Goal: Task Accomplishment & Management: Use online tool/utility

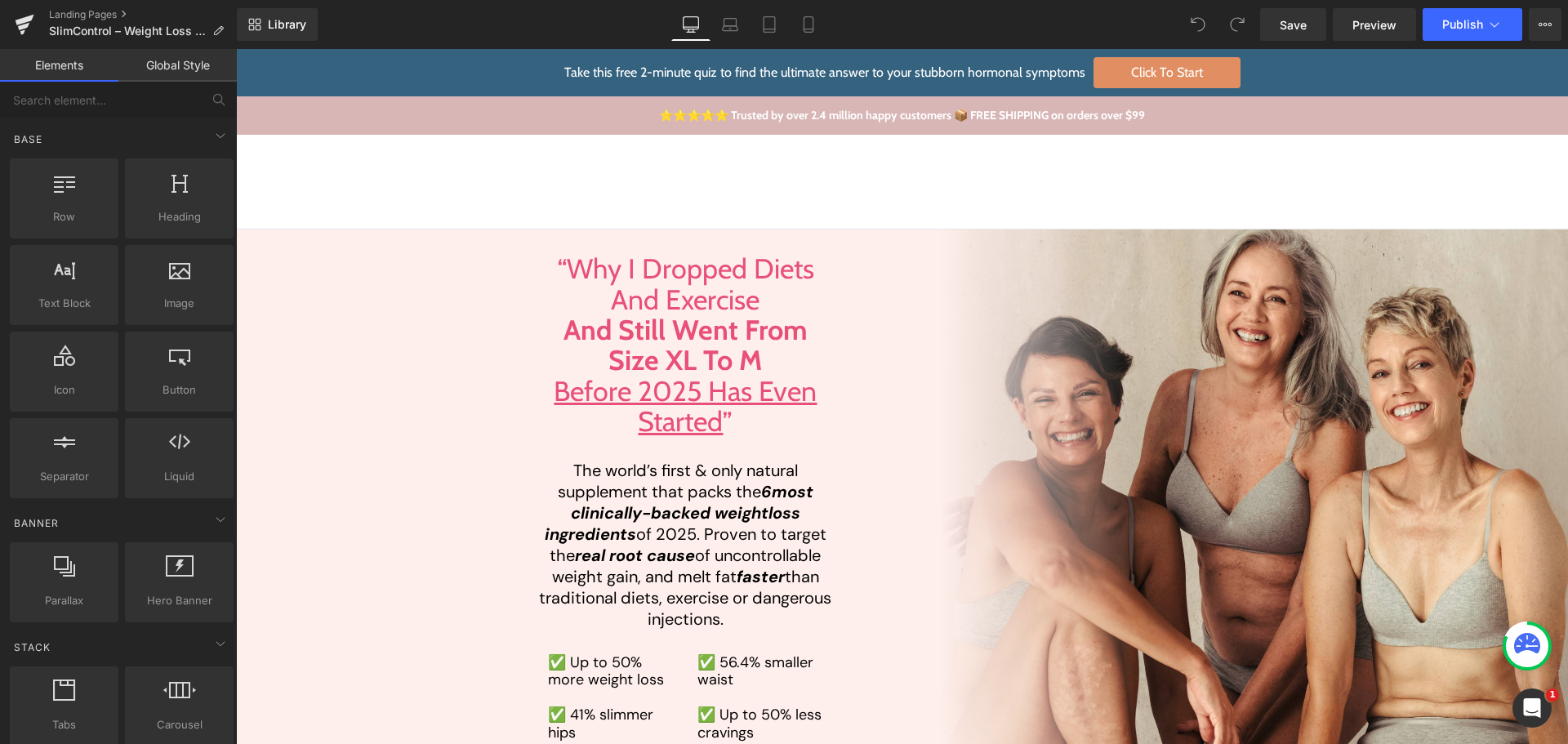
drag, startPoint x: 236, startPoint y: 49, endPoint x: 977, endPoint y: 195, distance: 755.2
click at [977, 195] on div "Currency USD$ Currency CAD $ USD $ Take the Quiz Account 0 0" at bounding box center [1231, 182] width 593 height 34
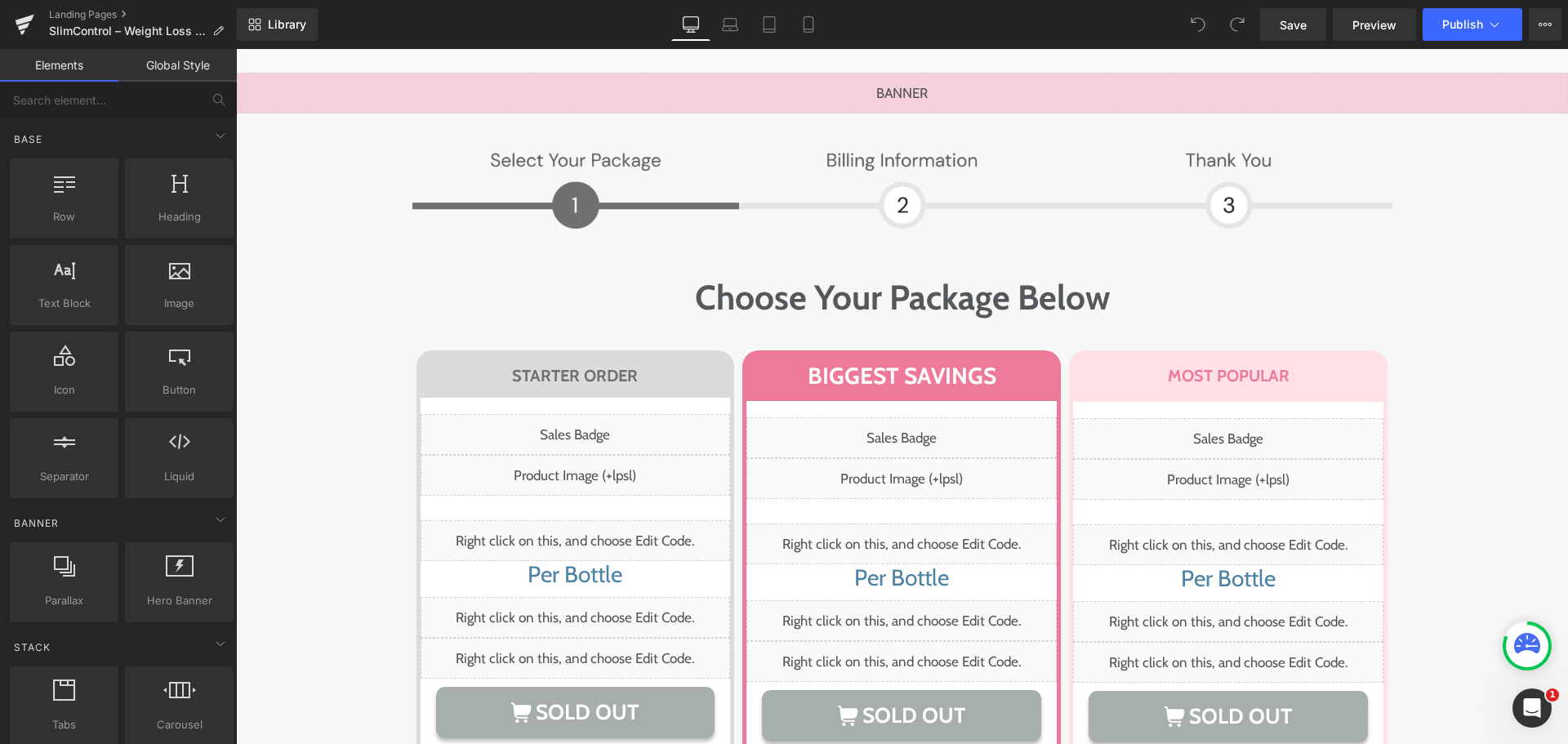
scroll to position [10700, 0]
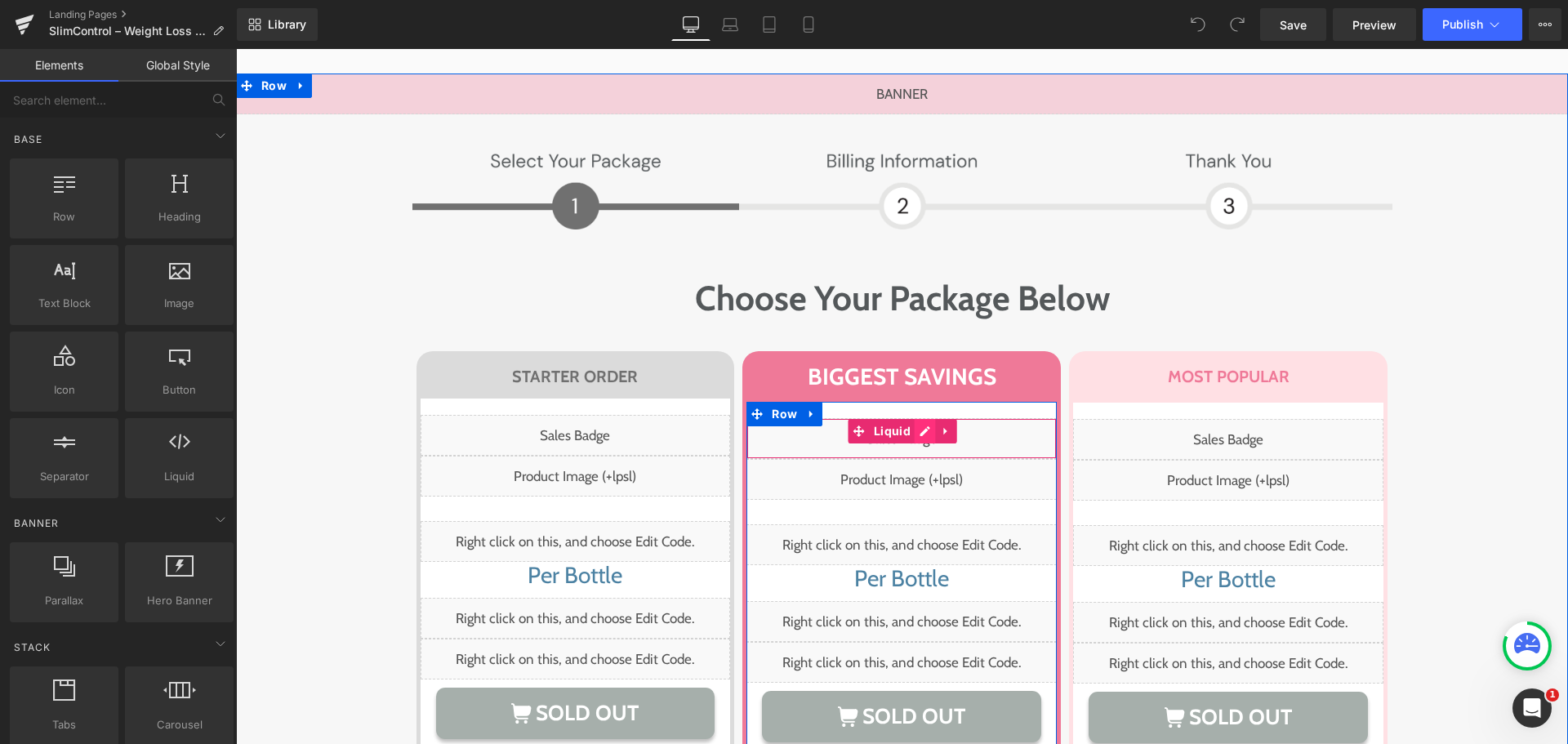
click at [913, 419] on div "Liquid" at bounding box center [901, 439] width 310 height 41
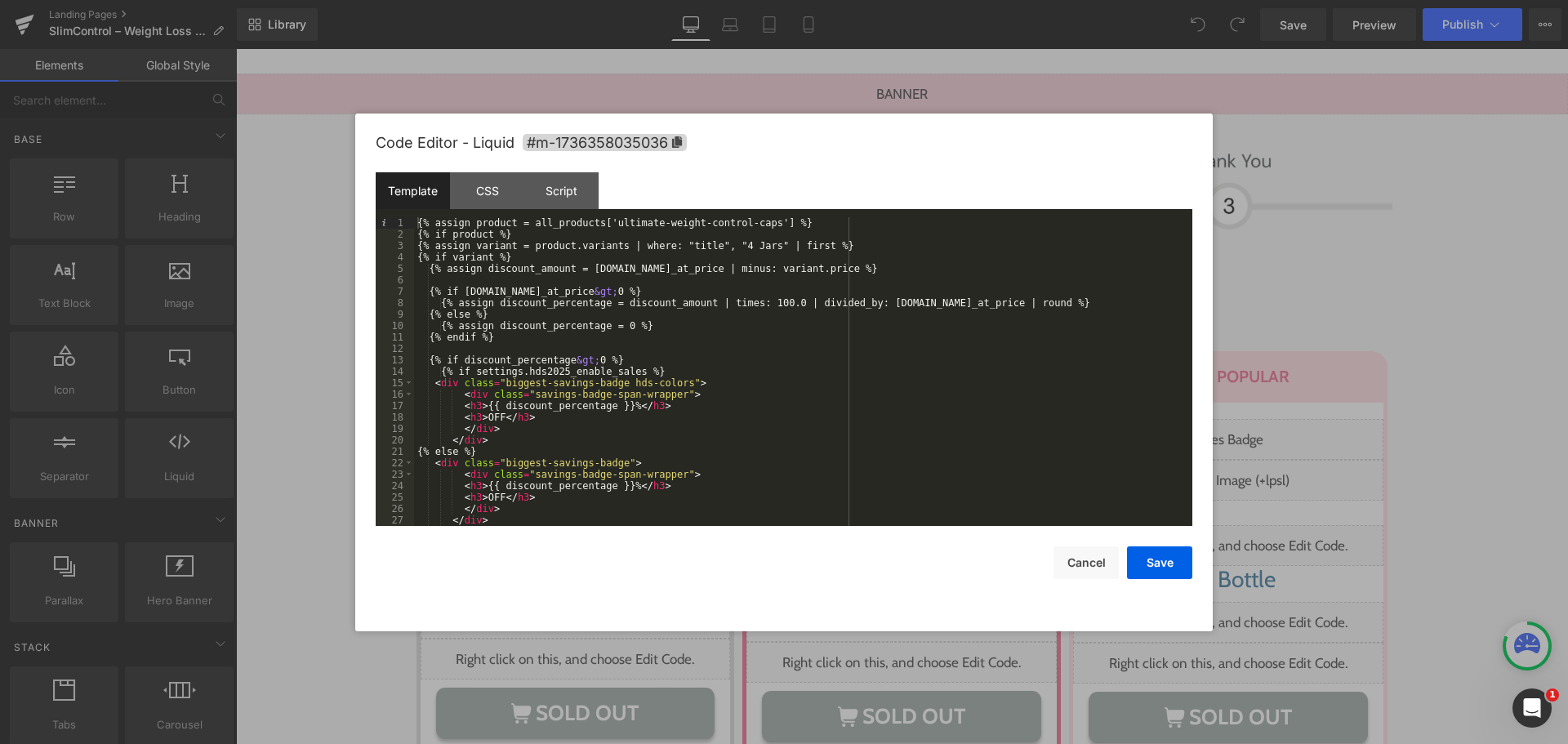
click at [598, 222] on div "{% assign product = all_products['ultimate-weight-control-caps'] %} {% if produ…" at bounding box center [800, 383] width 772 height 332
drag, startPoint x: 1088, startPoint y: 557, endPoint x: 1067, endPoint y: 557, distance: 21.0
click at [1088, 557] on button "Cancel" at bounding box center [1086, 562] width 65 height 33
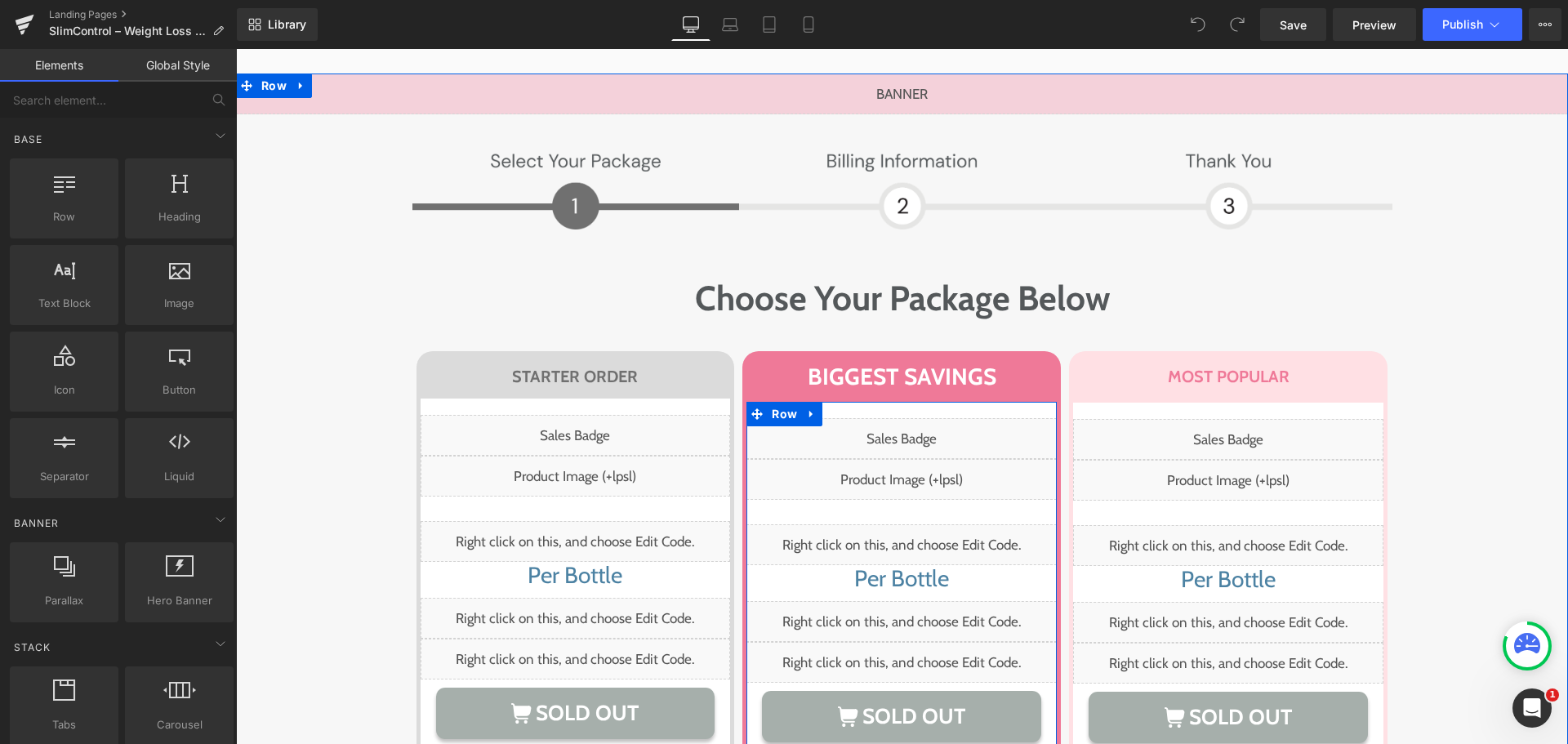
click at [913, 419] on div "Liquid" at bounding box center [901, 439] width 310 height 41
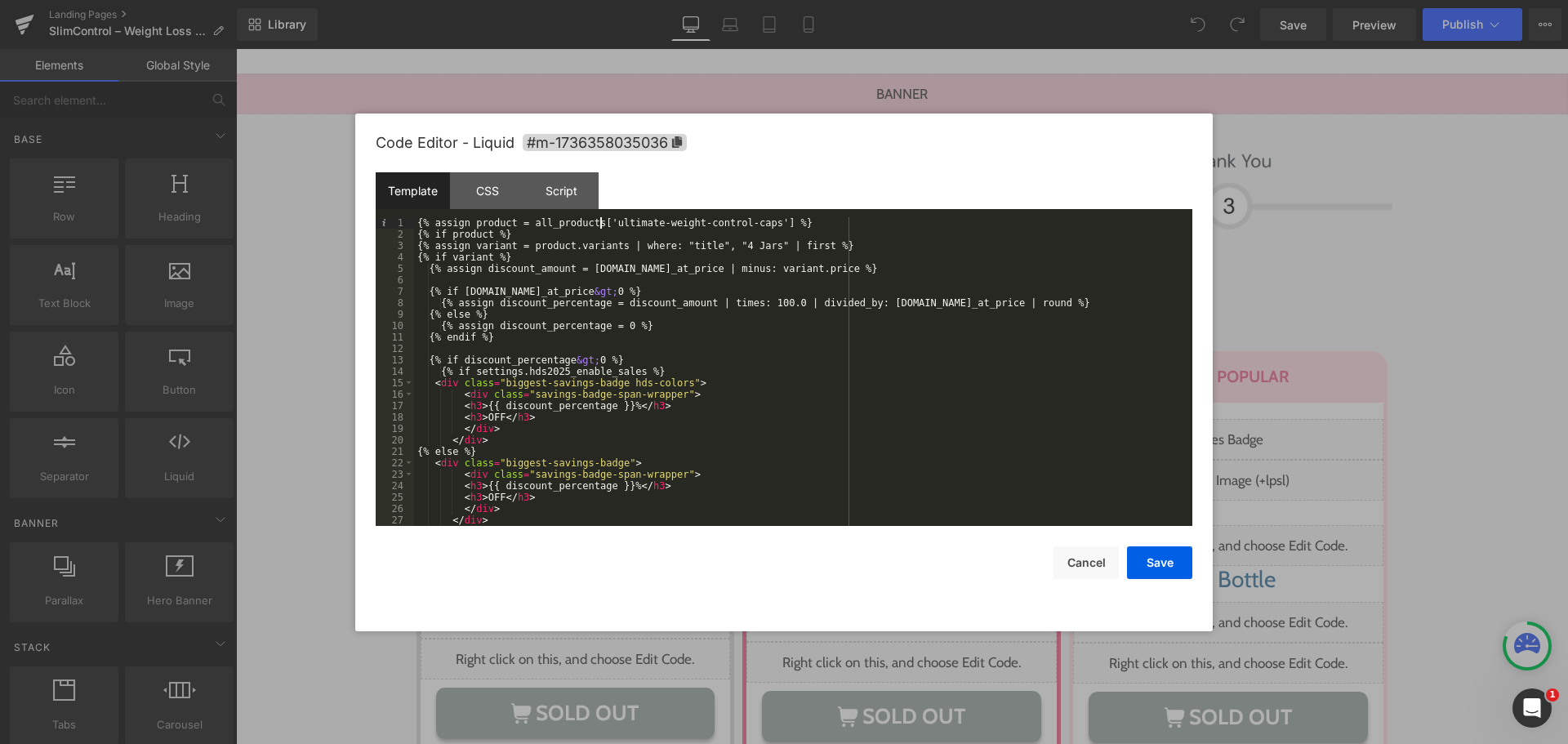
click at [599, 225] on div "{% assign product = all_products['ultimate-weight-control-caps'] %} {% if produ…" at bounding box center [800, 383] width 772 height 332
click at [748, 227] on div "{% assign product = all_products['ultimate-weight-control-caps'] %} {% if produ…" at bounding box center [800, 383] width 772 height 332
click at [750, 227] on div "{% assign product = all_products['ultimate-weight-control-caps'] %} {% if produ…" at bounding box center [800, 383] width 772 height 332
click at [1099, 590] on div "Code Editor - Liquid #m-1736358035036 Template CSS Script Data 1 2 3 4 5 6 7 8 …" at bounding box center [784, 372] width 817 height 517
click at [1096, 555] on button "Cancel" at bounding box center [1086, 562] width 65 height 33
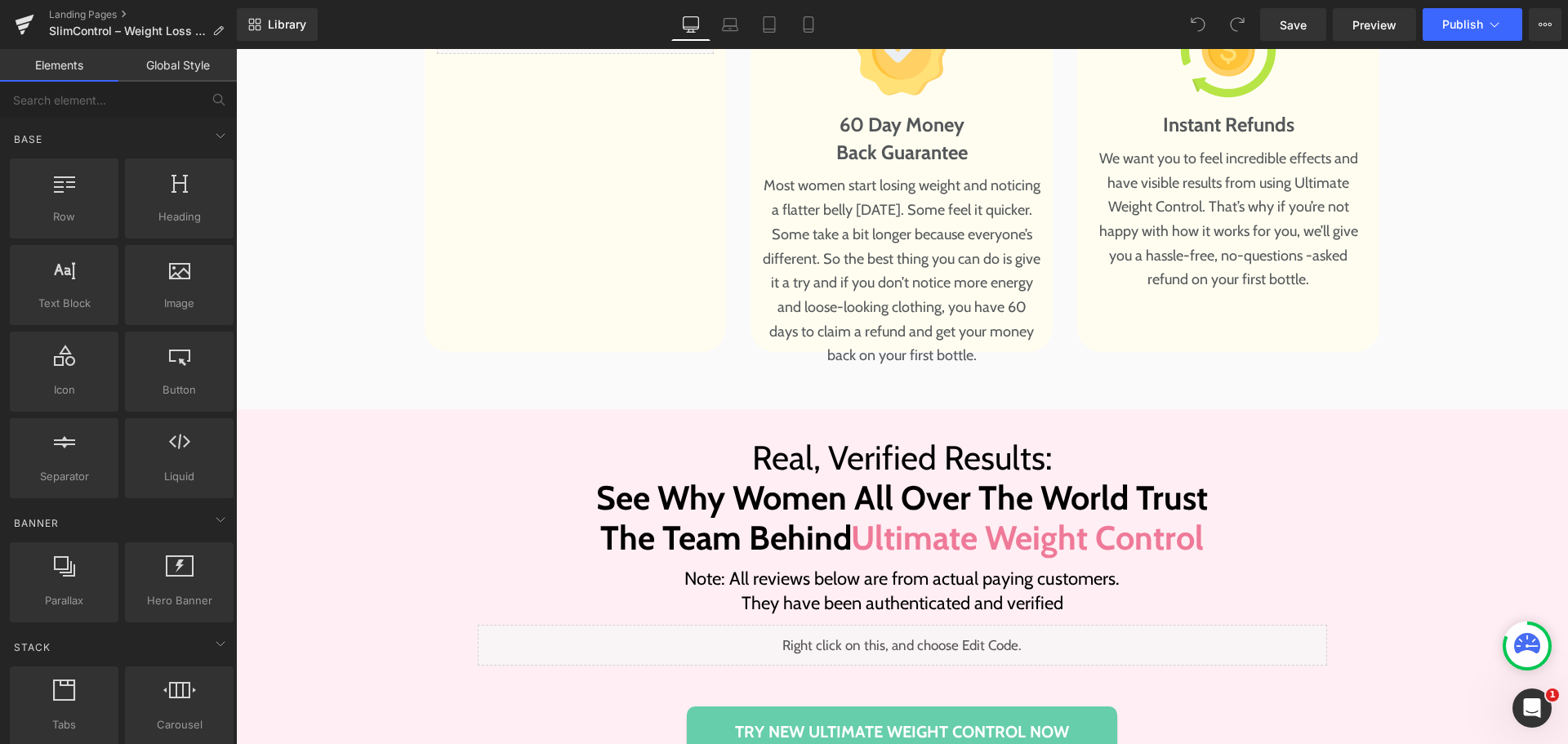
scroll to position [12334, 0]
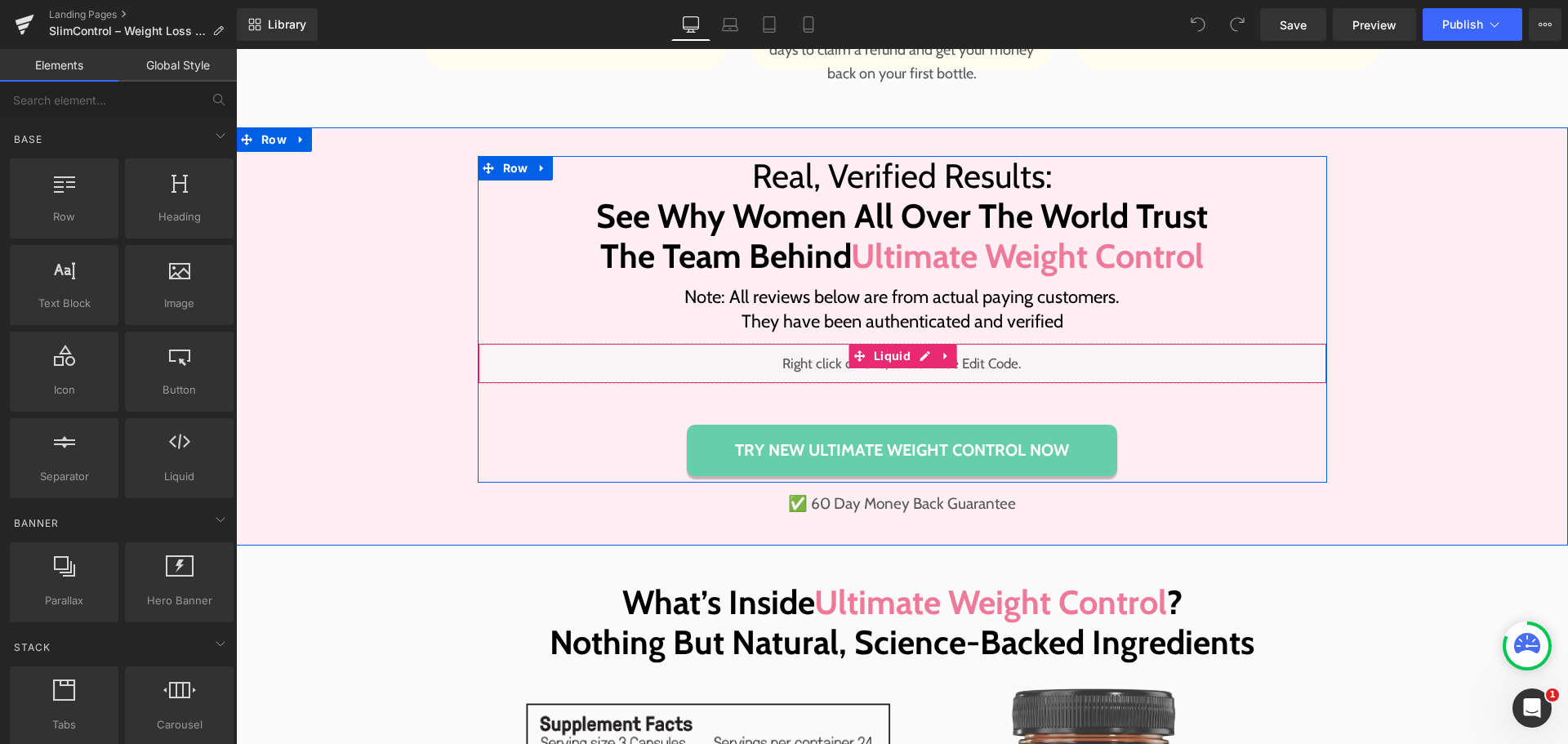
click at [915, 343] on div "Liquid" at bounding box center [902, 364] width 849 height 41
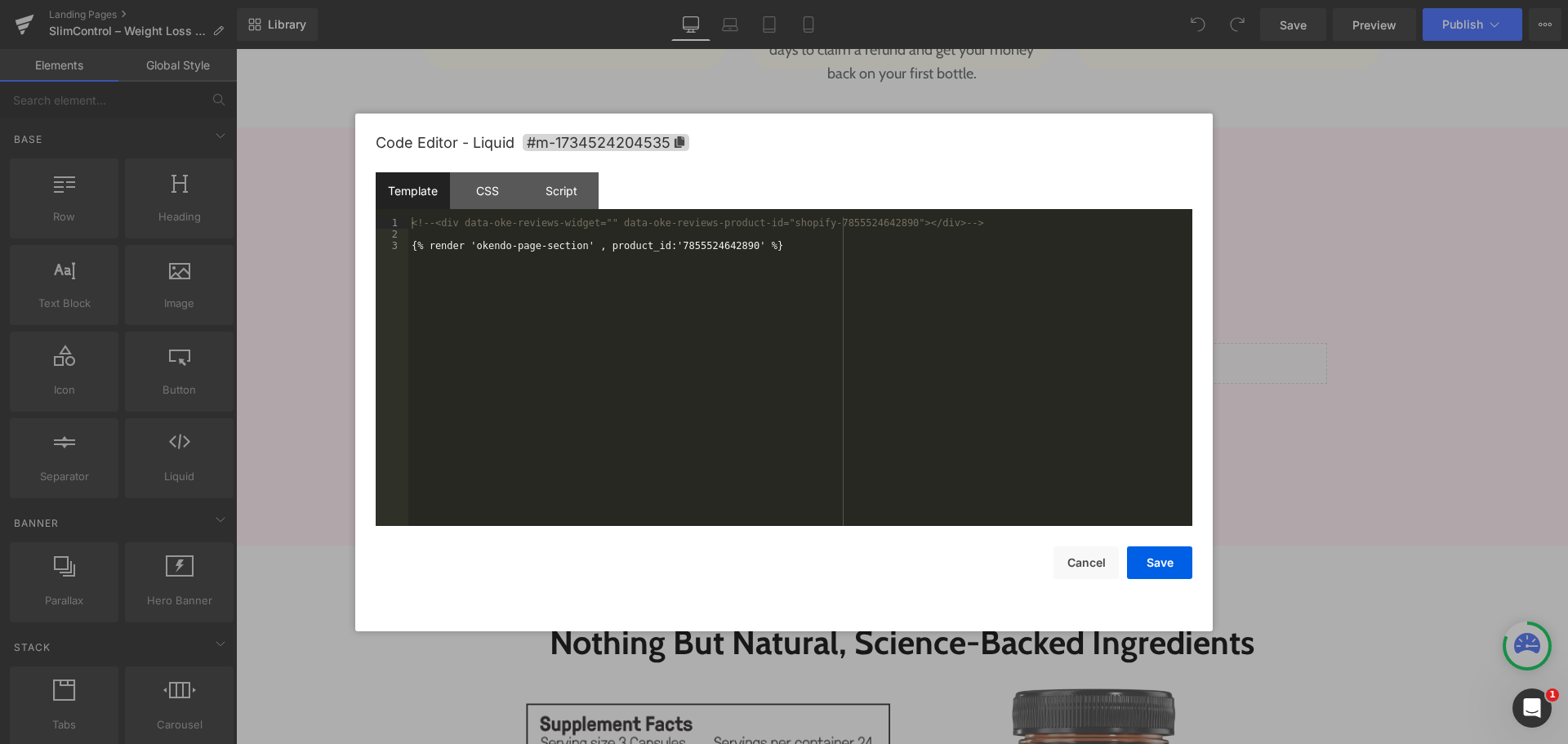
click at [880, 430] on div "<!-- <div data-oke-reviews-widget="" data-oke-reviews-product-id="shopify-78555…" at bounding box center [800, 383] width 784 height 332
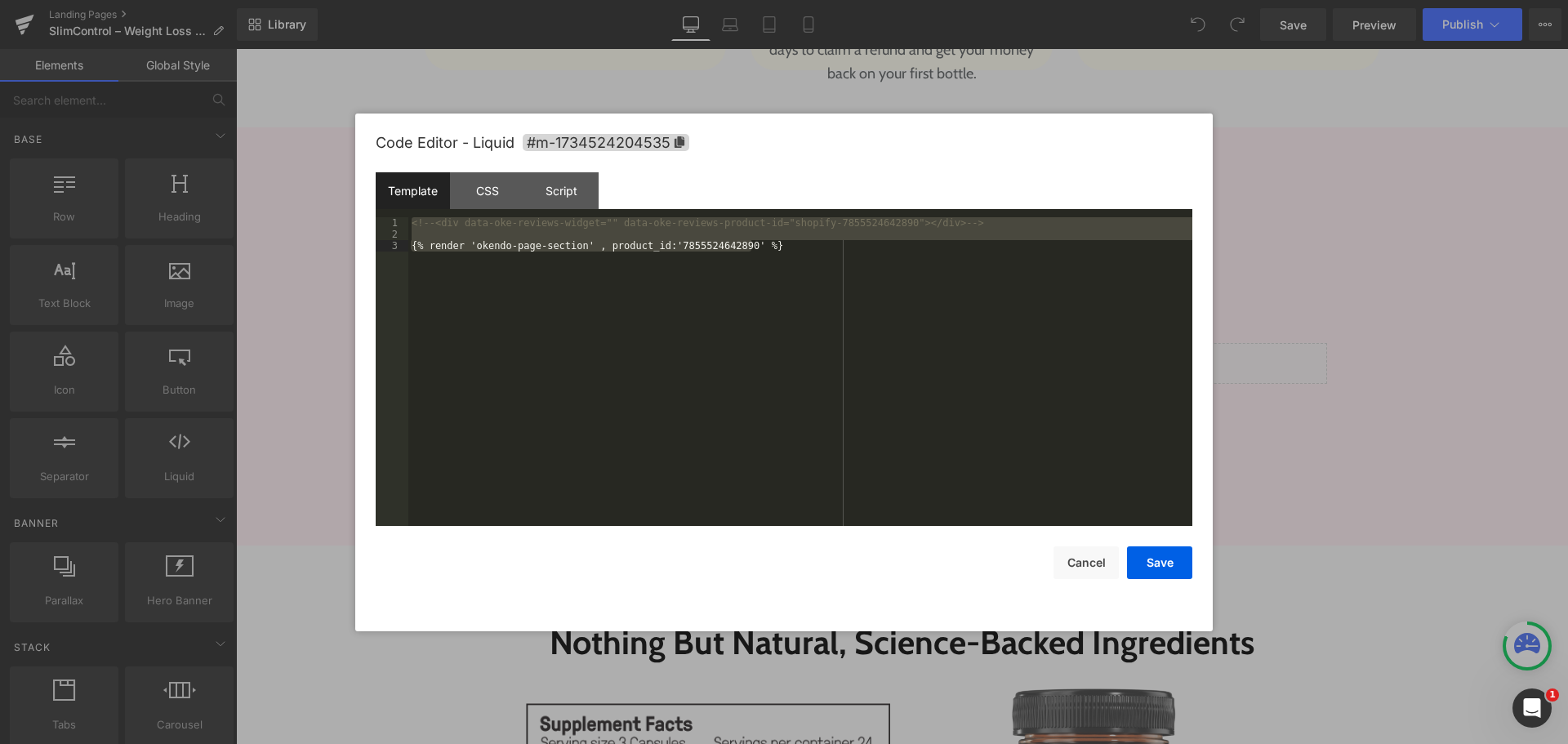
click at [872, 405] on div "<!-- <div data-oke-reviews-widget="" data-oke-reviews-product-id="shopify-78555…" at bounding box center [800, 371] width 784 height 309
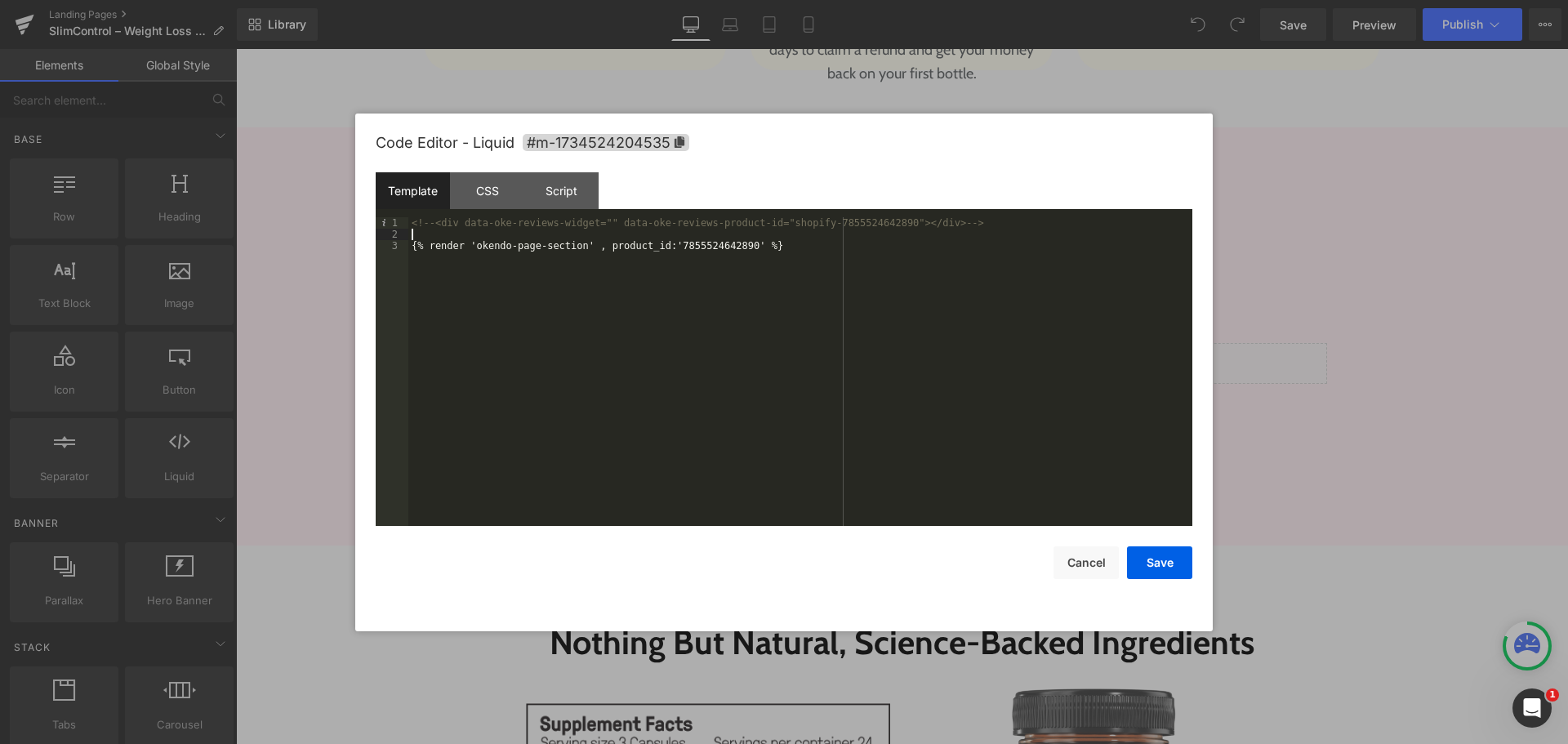
click at [849, 240] on div "<!-- <div data-oke-reviews-widget="" data-oke-reviews-product-id="shopify-78555…" at bounding box center [800, 383] width 784 height 332
click at [834, 248] on div "<!-- <div data-oke-reviews-widget="" data-oke-reviews-product-id="shopify-78555…" at bounding box center [800, 383] width 784 height 332
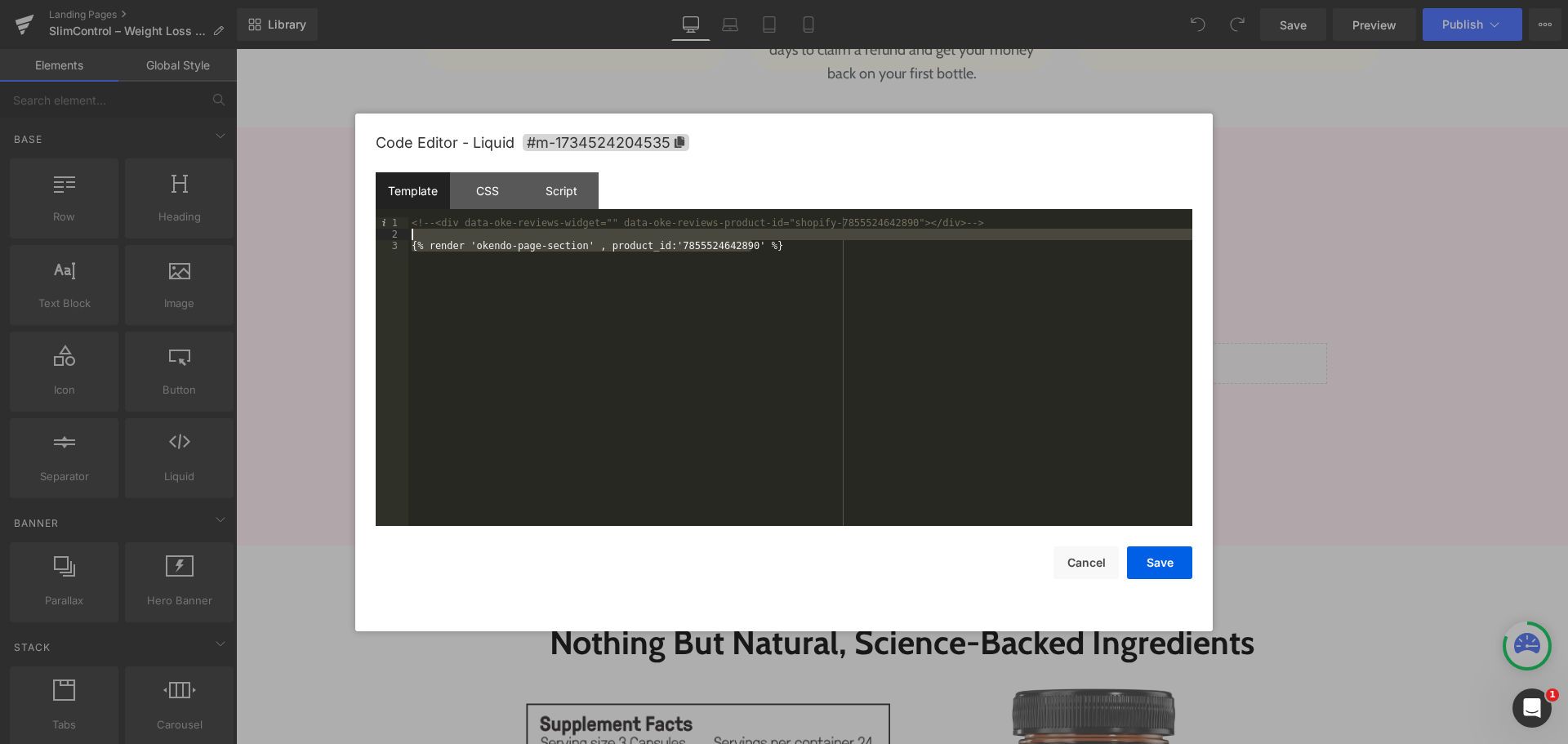
drag, startPoint x: 829, startPoint y: 252, endPoint x: 326, endPoint y: 232, distance: 503.4
click at [326, 232] on body "You are previewing how the will restyle your page. You can not edit Elements in…" at bounding box center [784, 372] width 1568 height 744
click at [626, 330] on div "<!-- <div data-oke-reviews-widget="" data-oke-reviews-product-id="shopify-78555…" at bounding box center [800, 371] width 784 height 309
